Goal: Information Seeking & Learning: Learn about a topic

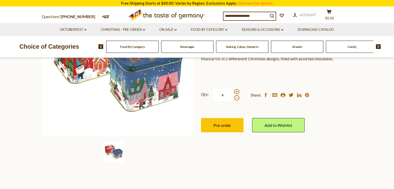
scroll to position [26, 0]
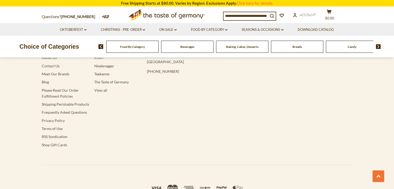
scroll to position [469, 0]
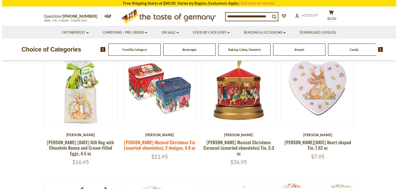
scroll to position [52, 0]
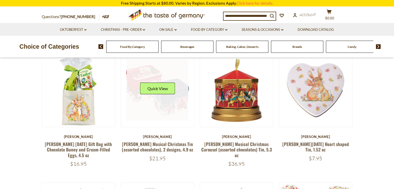
click at [147, 96] on div "Quick View" at bounding box center [157, 91] width 35 height 16
click at [151, 87] on button "Quick View" at bounding box center [157, 89] width 35 height 12
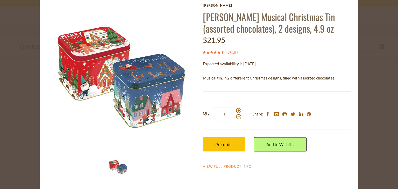
scroll to position [25, 0]
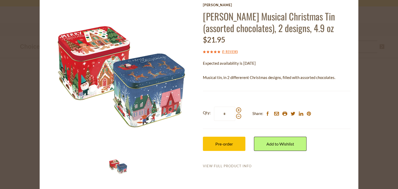
click at [205, 166] on link "View Full Product Info" at bounding box center [227, 166] width 49 height 5
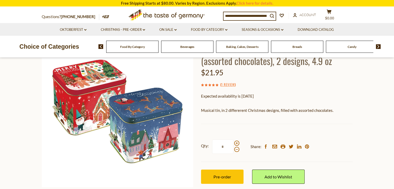
scroll to position [78, 0]
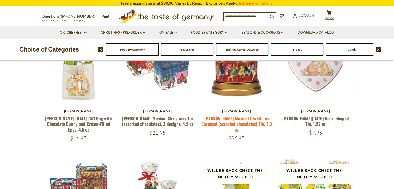
scroll to position [78, 0]
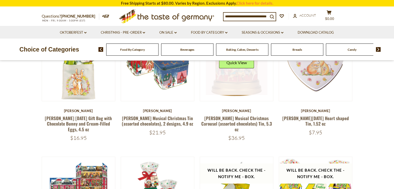
click at [236, 89] on link at bounding box center [237, 65] width 62 height 62
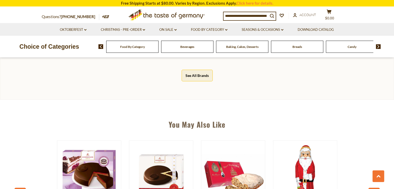
scroll to position [311, 0]
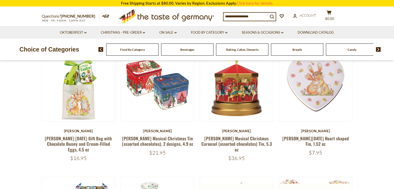
scroll to position [78, 0]
